Goal: Task Accomplishment & Management: Complete application form

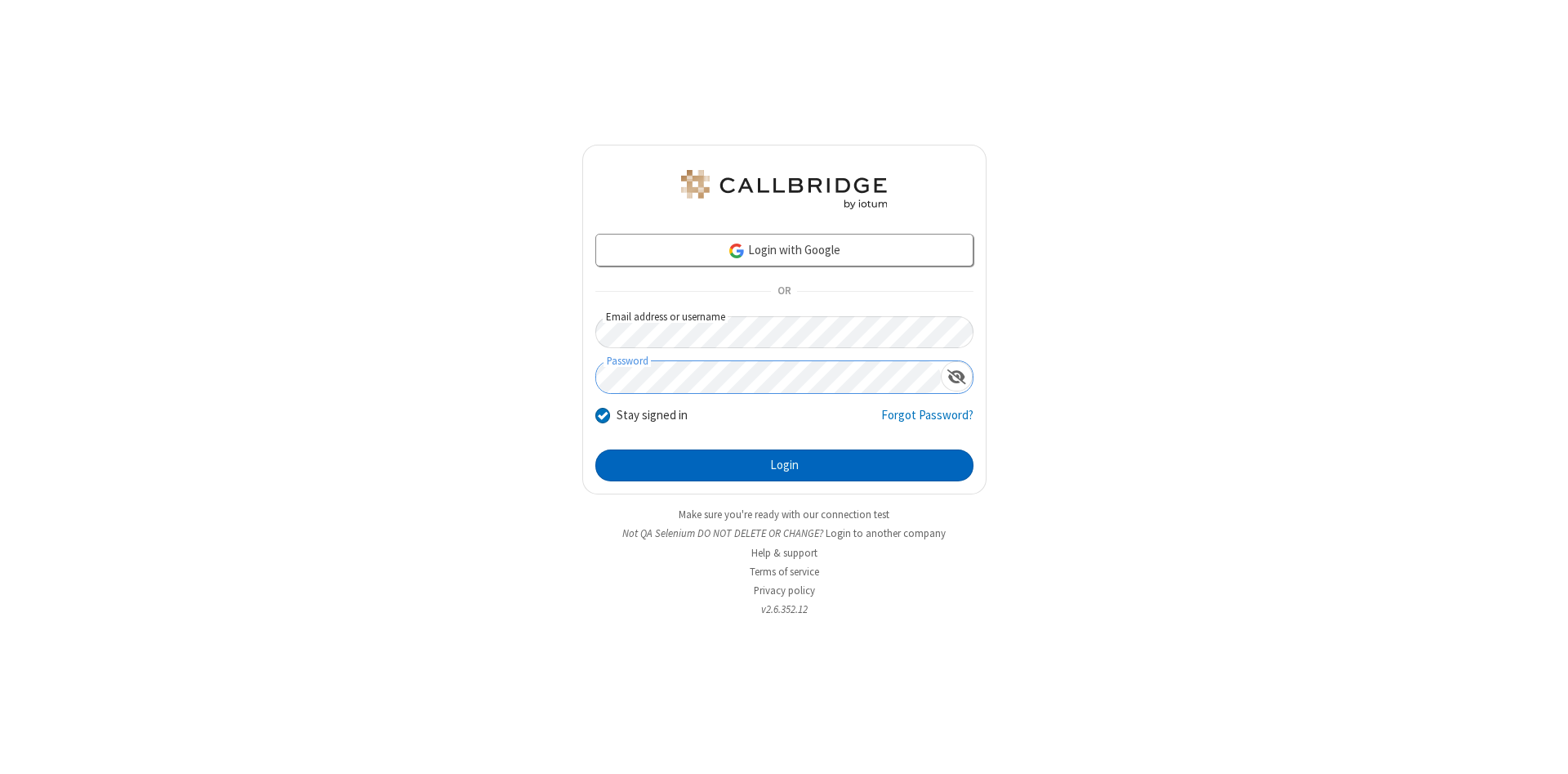
click at [784, 465] on button "Login" at bounding box center [784, 465] width 378 height 33
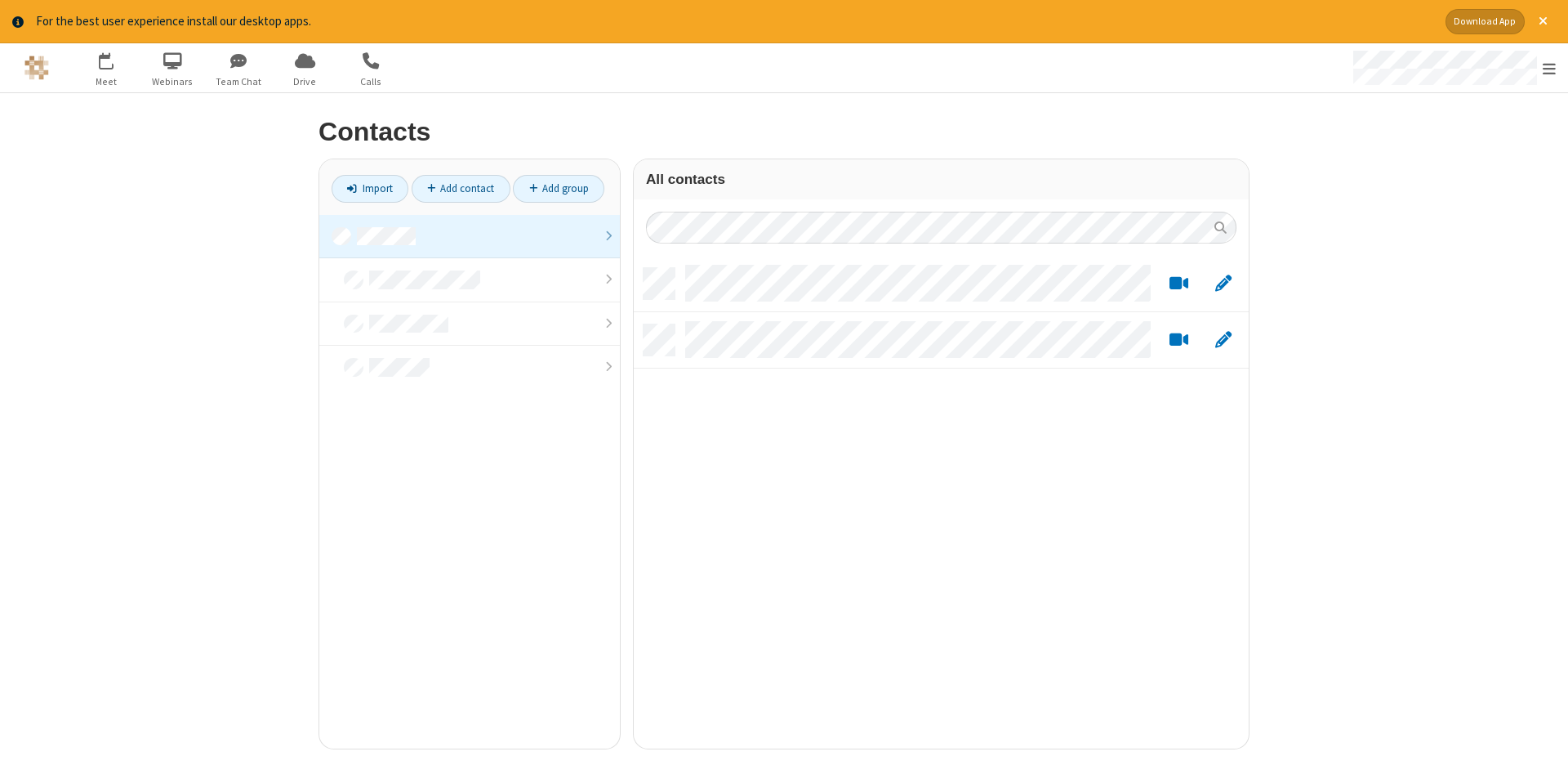
click at [469, 236] on link at bounding box center [469, 236] width 301 height 44
click at [461, 188] on link "Add contact" at bounding box center [461, 189] width 99 height 28
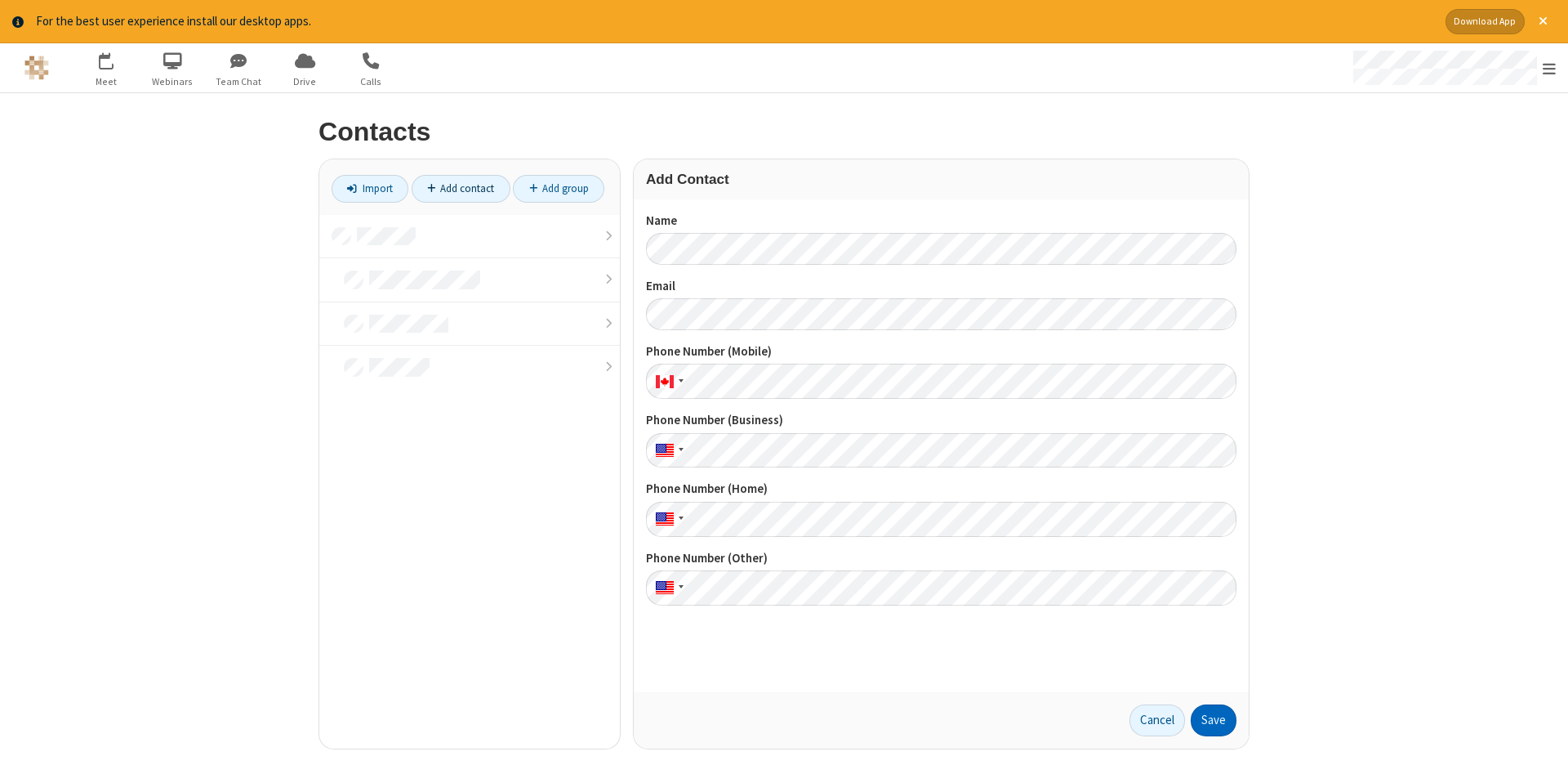
click at [1214, 719] on button "Save" at bounding box center [1214, 720] width 46 height 33
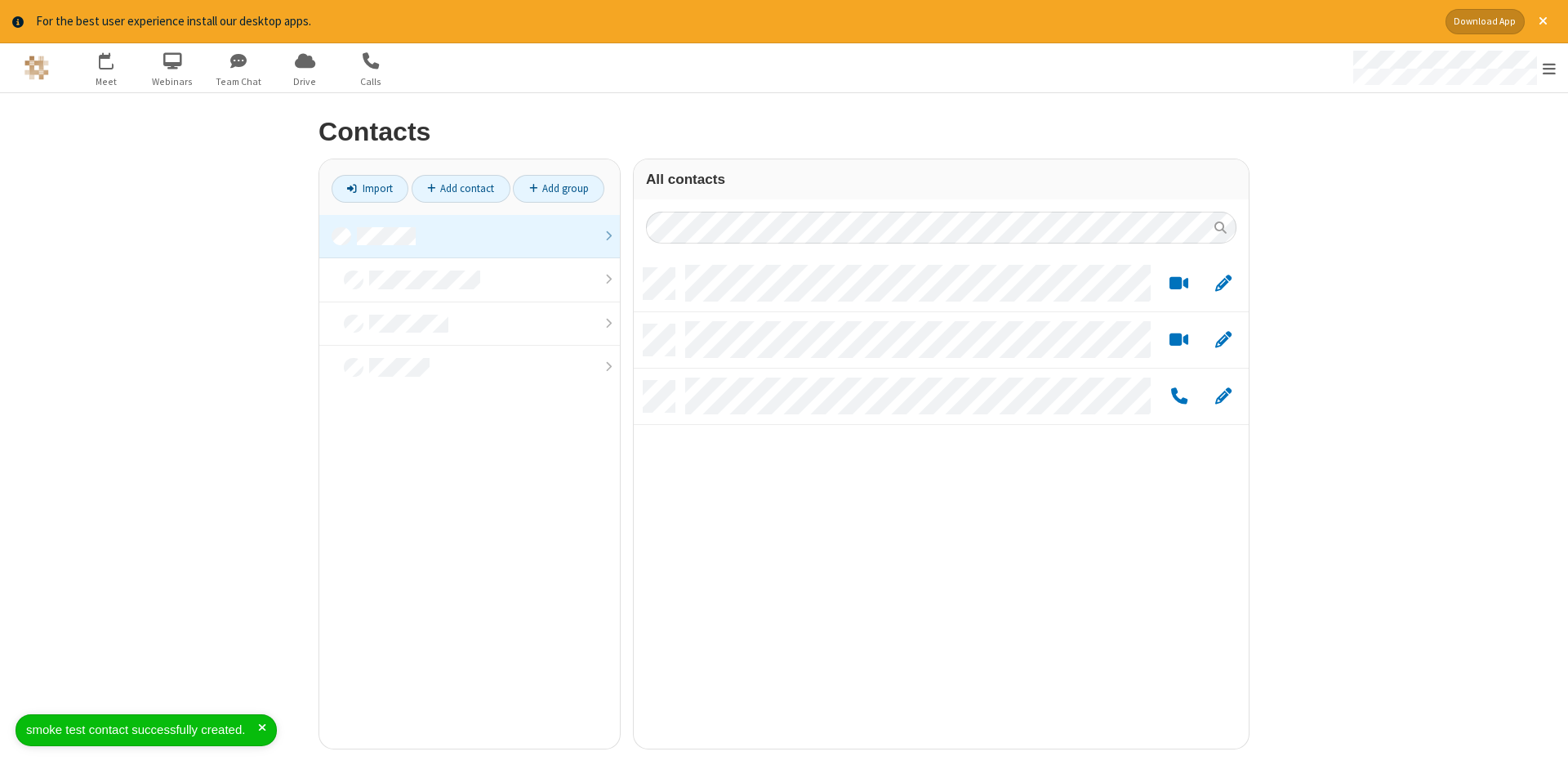
scroll to position [493, 615]
